Goal: Task Accomplishment & Management: Manage account settings

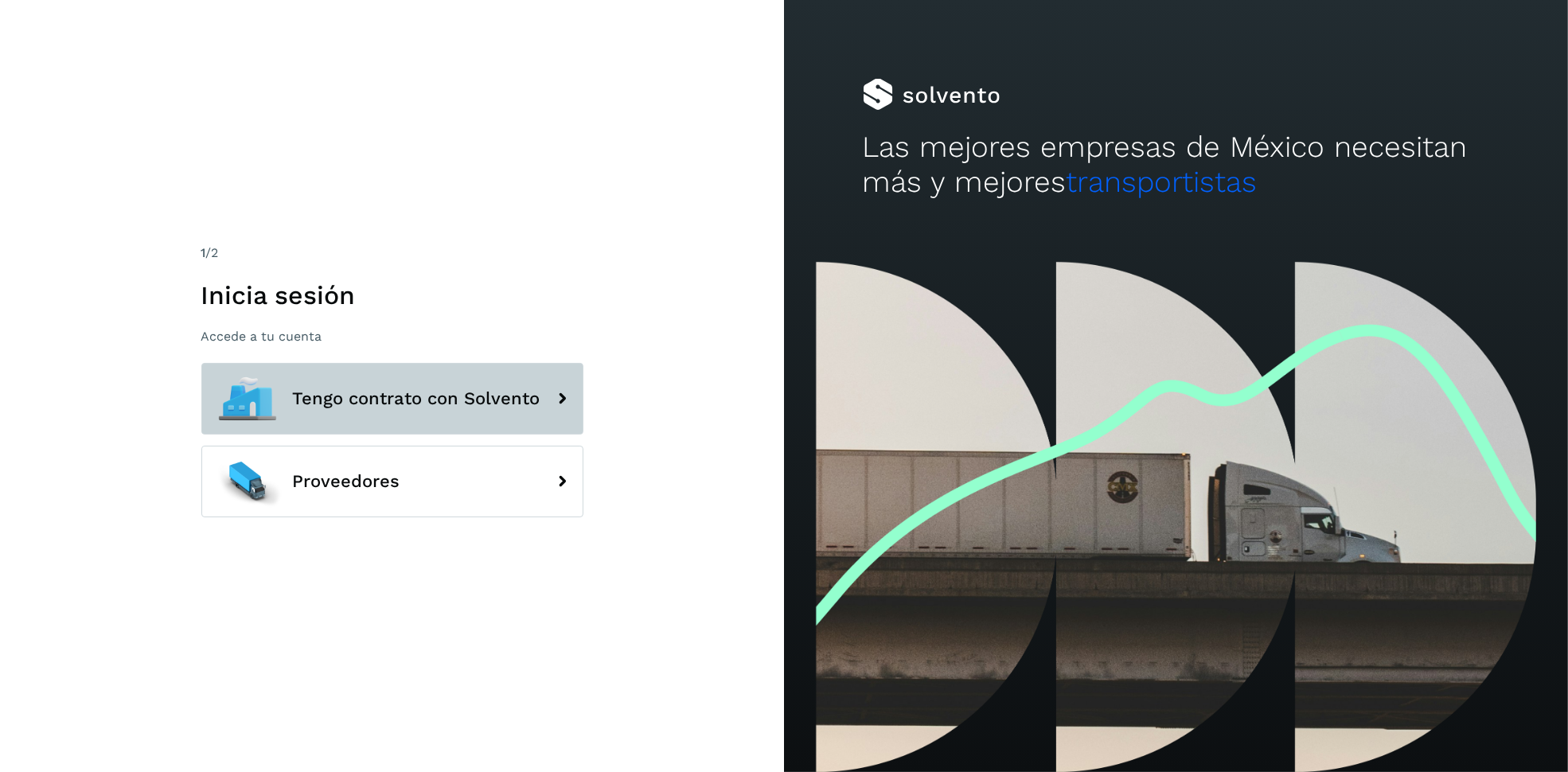
click at [547, 391] on icon at bounding box center [563, 398] width 32 height 32
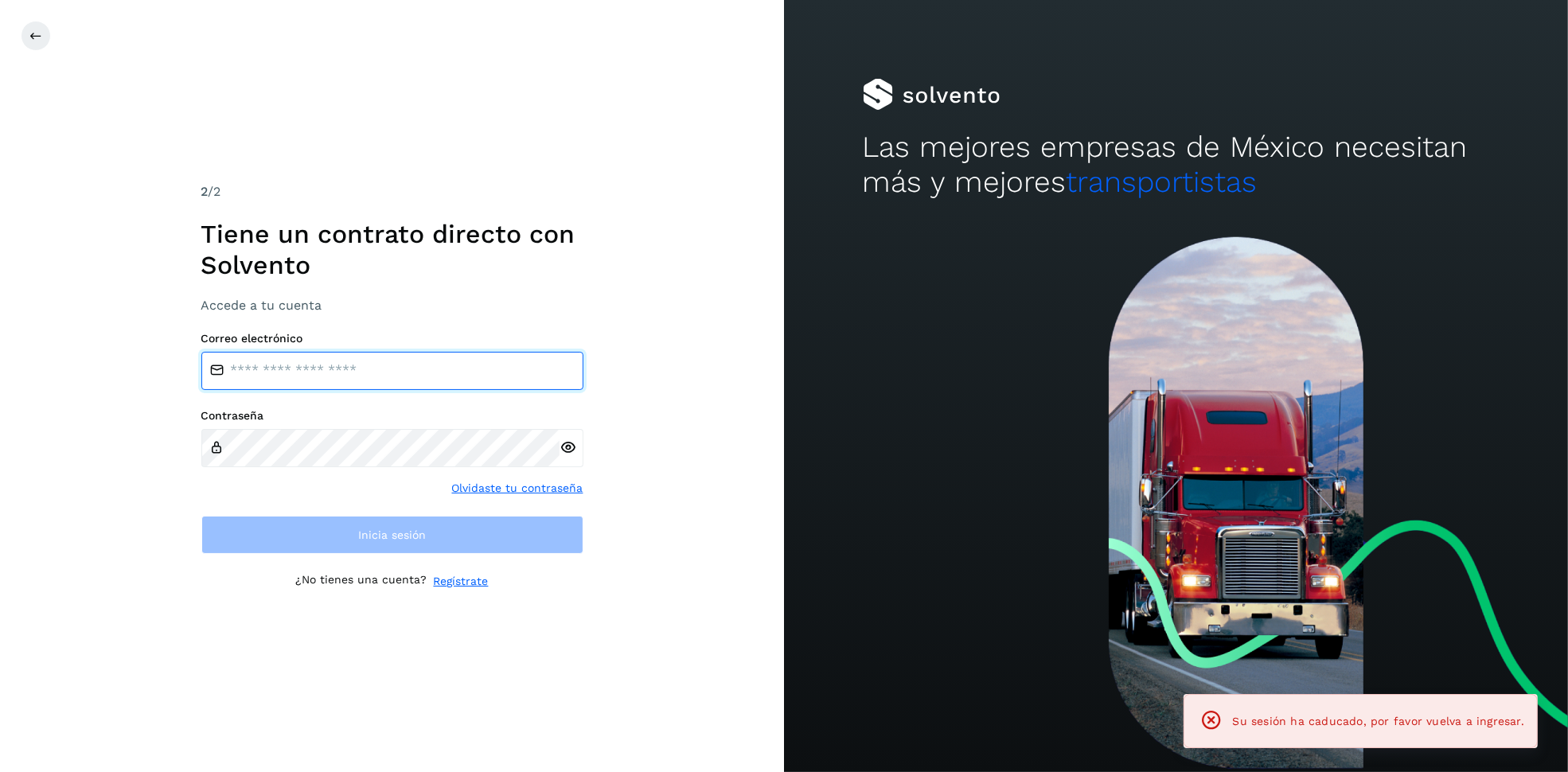
type input "**********"
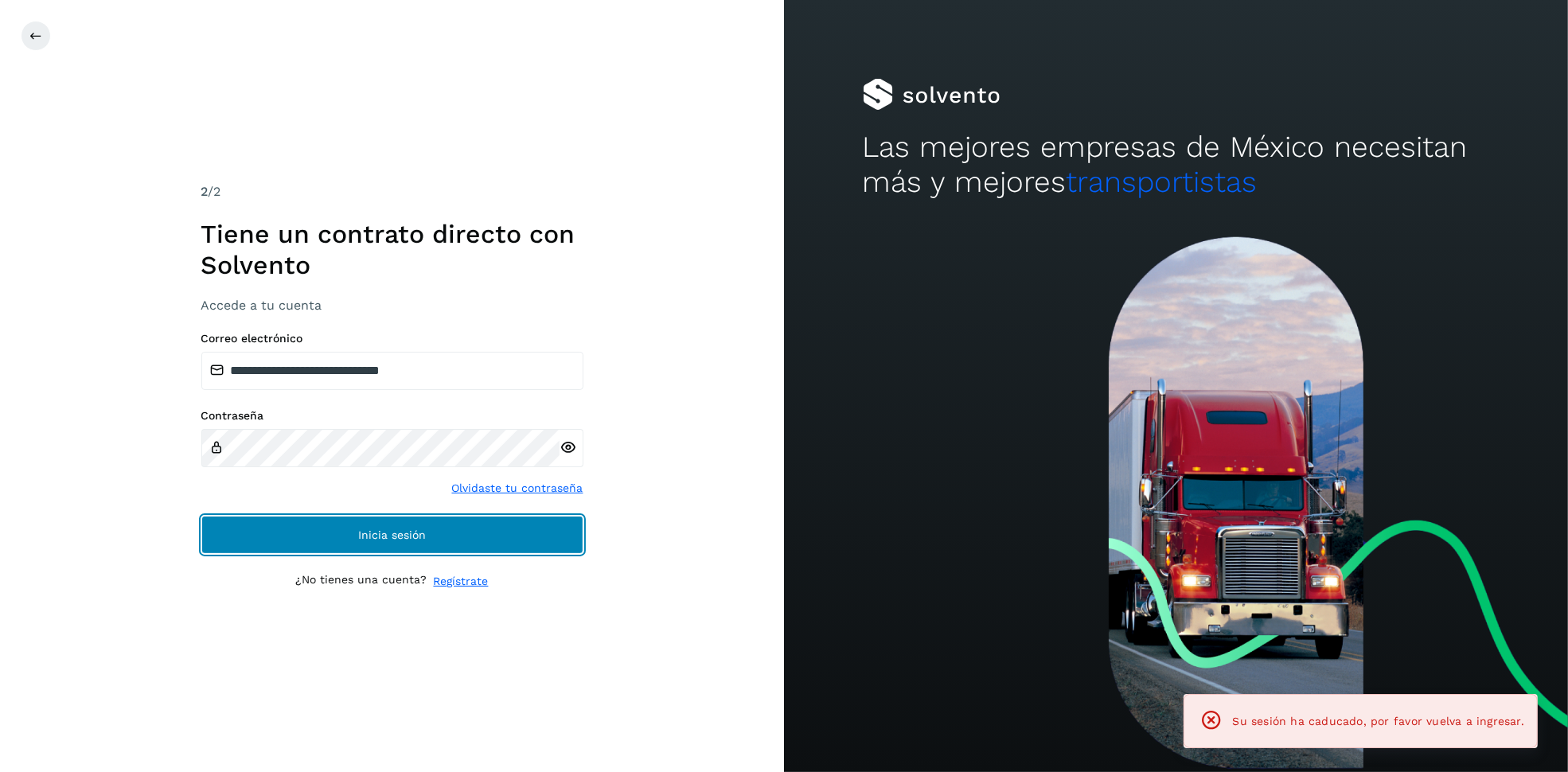
click at [490, 544] on button "Inicia sesión" at bounding box center [392, 534] width 382 height 38
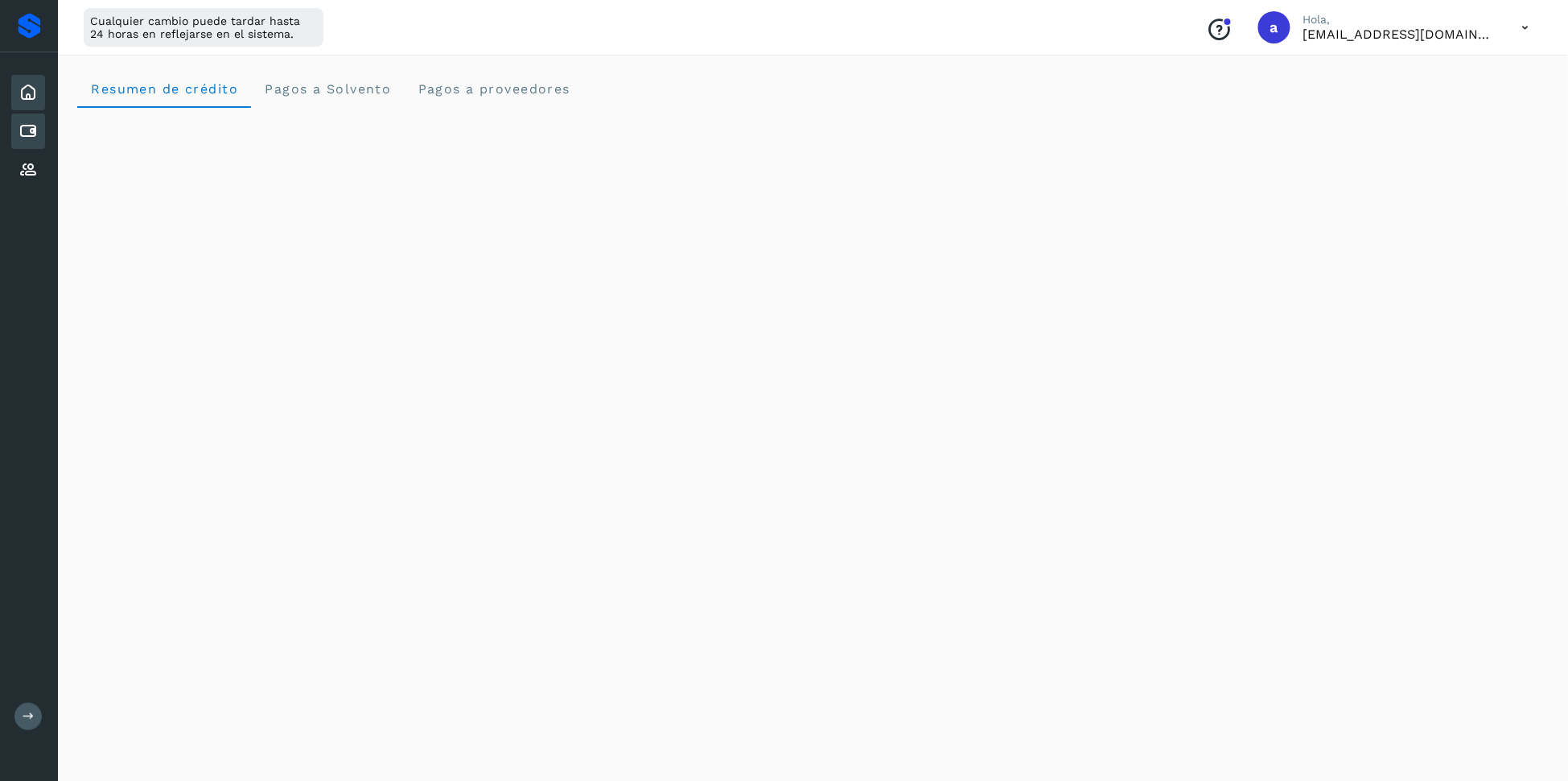
click at [30, 138] on icon at bounding box center [29, 132] width 20 height 20
